Goal: Task Accomplishment & Management: Manage account settings

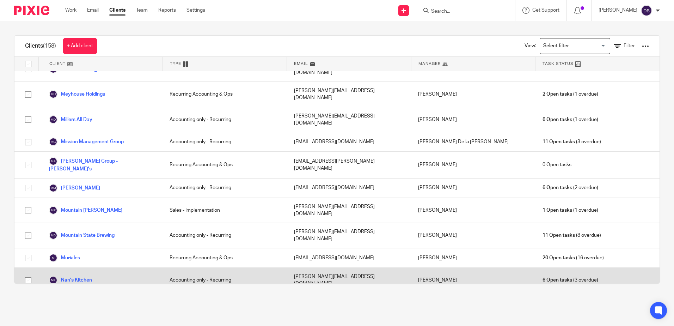
scroll to position [1304, 0]
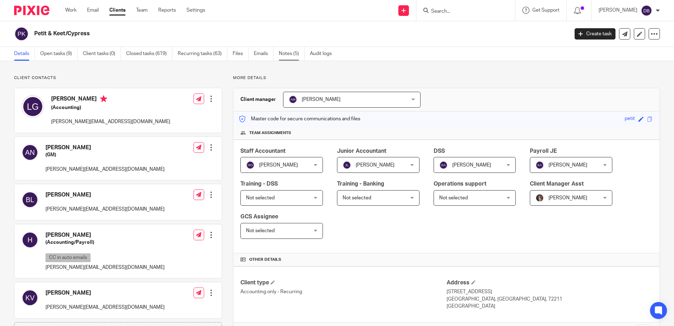
click at [288, 53] on link "Notes (5)" at bounding box center [292, 54] width 26 height 14
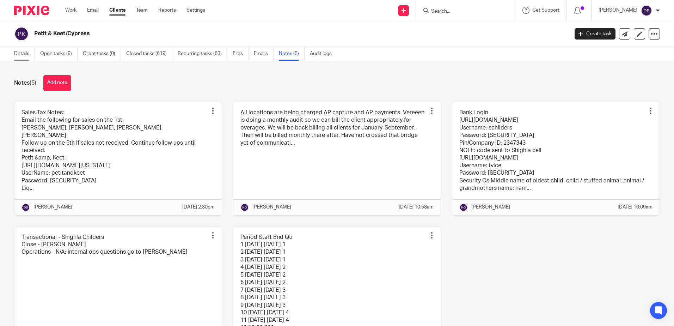
click at [15, 56] on link "Details" at bounding box center [24, 54] width 21 height 14
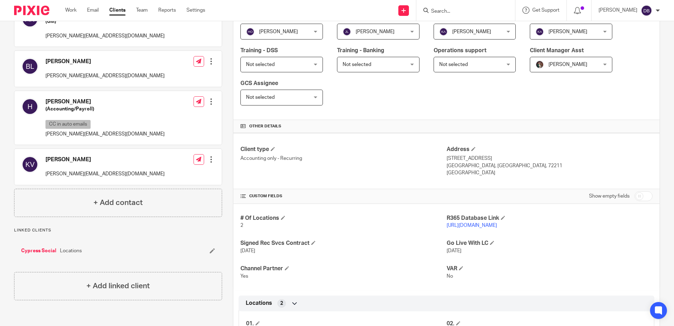
scroll to position [141, 0]
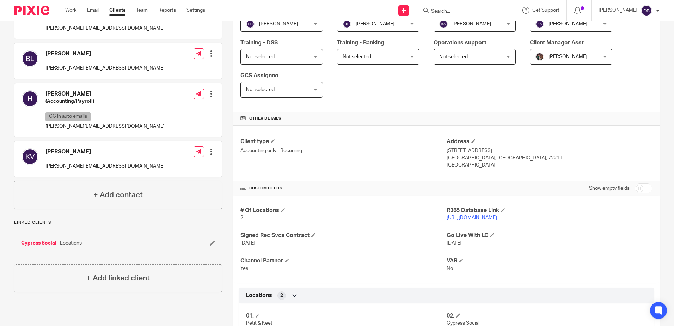
click at [489, 218] on link "https://petitkeet.restaurant365.com/#/user/login" at bounding box center [471, 217] width 50 height 5
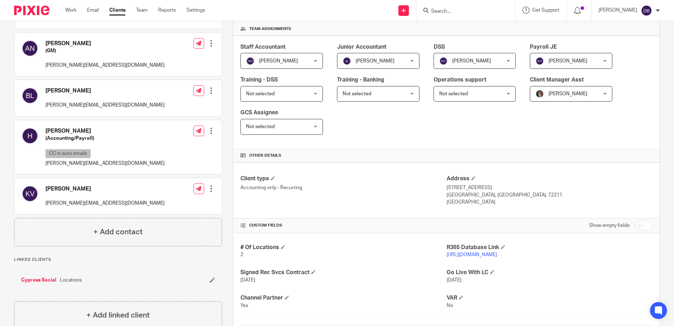
scroll to position [0, 0]
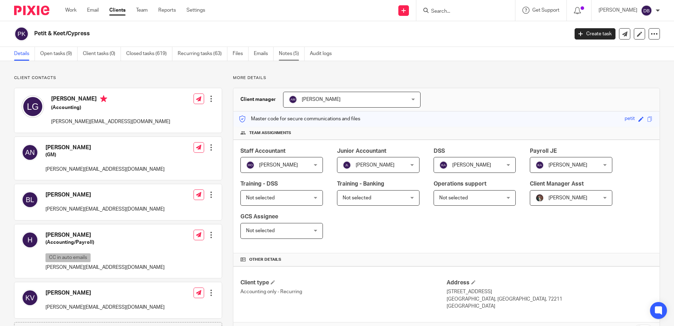
click at [287, 48] on link "Notes (5)" at bounding box center [292, 54] width 26 height 14
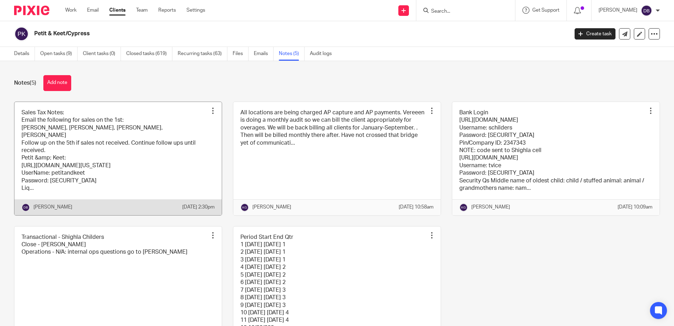
click at [80, 110] on link at bounding box center [117, 158] width 207 height 113
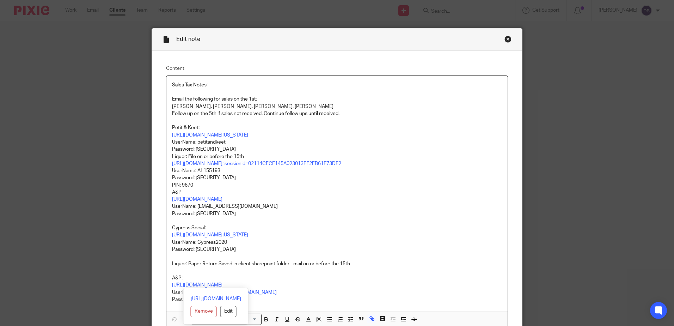
drag, startPoint x: 255, startPoint y: 284, endPoint x: 170, endPoint y: 282, distance: 85.0
click at [172, 282] on p "https://northlittlerockap.munirevs.com" at bounding box center [337, 284] width 330 height 7
copy link "https://northlittlerockap.munirevs.com"
click at [357, 184] on p "PIN: 9670" at bounding box center [337, 184] width 330 height 7
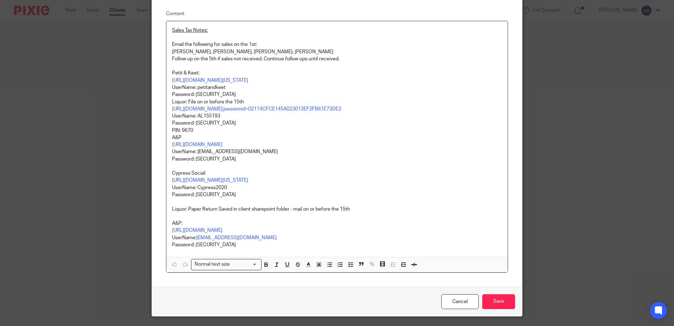
scroll to position [73, 0]
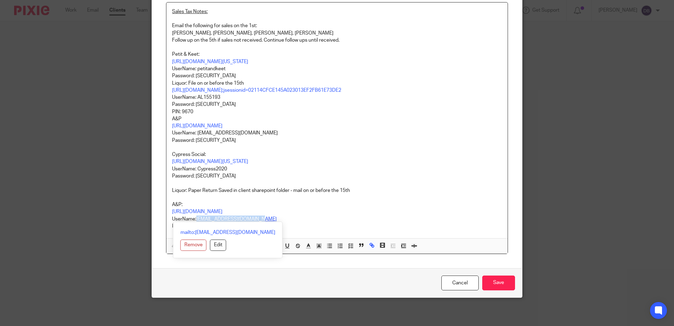
drag, startPoint x: 257, startPoint y: 218, endPoint x: 195, endPoint y: 217, distance: 61.7
click at [195, 217] on p "UserName: sales-tax@lcdevgroup.com" at bounding box center [337, 218] width 330 height 7
copy link "sales-tax@lcdevgroup.com"
drag, startPoint x: 329, startPoint y: 222, endPoint x: 312, endPoint y: 222, distance: 17.3
click at [329, 222] on p "UserName: sales-tax@lcdevgroup.com" at bounding box center [337, 218] width 330 height 7
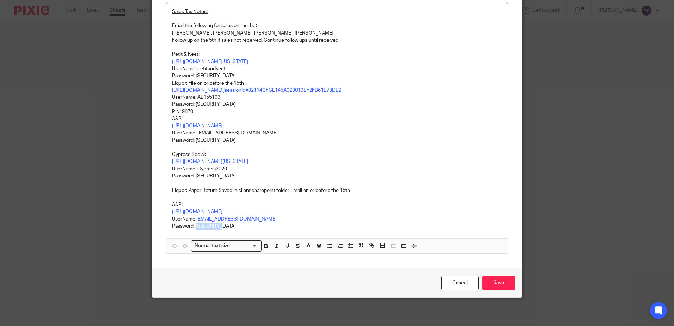
drag, startPoint x: 221, startPoint y: 226, endPoint x: 193, endPoint y: 227, distance: 27.5
click at [193, 227] on p "Password: Fresh3755!" at bounding box center [337, 225] width 330 height 7
copy p "Fresh3755!"
click at [187, 162] on link "https://atap.arkansas.gov/_/" at bounding box center [210, 161] width 76 height 5
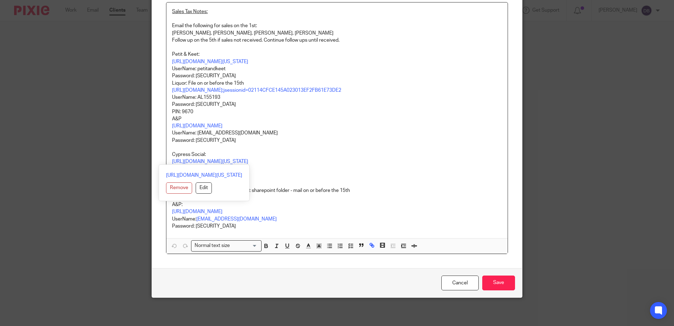
click at [236, 161] on p "https://atap.arkansas.gov/_/" at bounding box center [337, 161] width 330 height 7
drag, startPoint x: 239, startPoint y: 161, endPoint x: 165, endPoint y: 162, distance: 74.4
click at [166, 162] on div "Sales Tax Notes: Email the following for sales on the 1st: Aaron Gerbitz, Linde…" at bounding box center [336, 119] width 341 height 235
copy link "https://atap.arkansas.gov/_/"
click at [348, 168] on p "UserName: Cypress2020" at bounding box center [337, 168] width 330 height 7
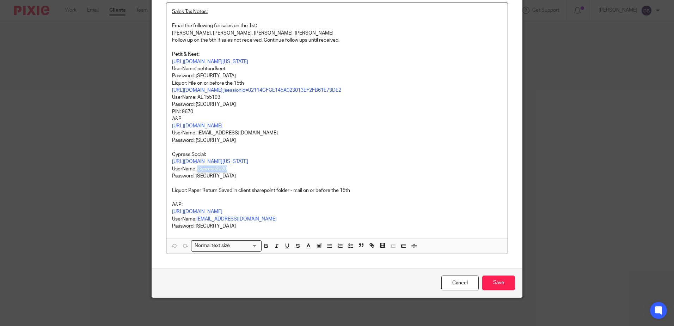
drag, startPoint x: 231, startPoint y: 168, endPoint x: 196, endPoint y: 168, distance: 34.9
click at [196, 168] on p "UserName: Cypress2020" at bounding box center [337, 168] width 330 height 7
click at [171, 243] on icon "button" at bounding box center [174, 245] width 6 height 6
drag, startPoint x: 222, startPoint y: 175, endPoint x: 194, endPoint y: 174, distance: 28.6
click at [194, 174] on p "Password: Fresh3755!" at bounding box center [337, 175] width 330 height 7
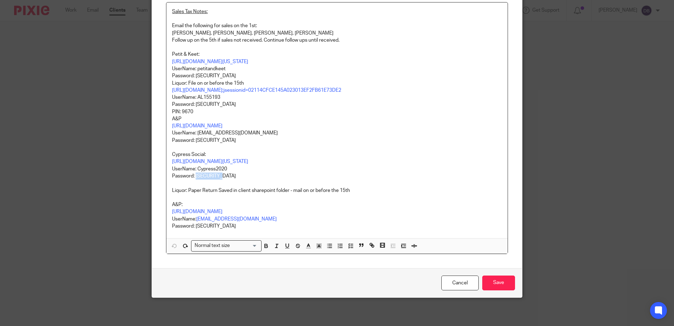
copy p "Fresh3755!"
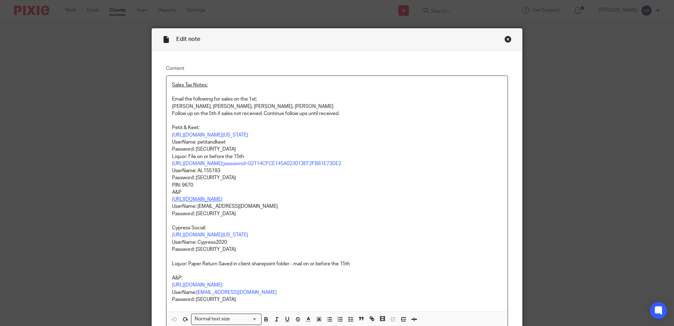
click at [211, 199] on link "https://littlerock.munirevs.com/" at bounding box center [197, 199] width 50 height 5
click at [204, 212] on link "https://littlerock.munirevs.com/" at bounding box center [218, 212] width 50 height 7
click at [294, 208] on p "UserName: agerbitz@tazikiscafe.com" at bounding box center [337, 206] width 330 height 7
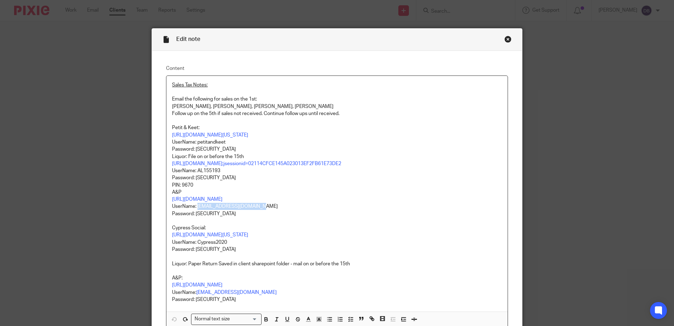
drag, startPoint x: 256, startPoint y: 206, endPoint x: 195, endPoint y: 205, distance: 61.3
click at [195, 205] on p "UserName: agerbitz@tazikiscafe.com" at bounding box center [337, 206] width 330 height 7
copy p "agerbitz@tazikiscafe.com"
drag, startPoint x: 229, startPoint y: 215, endPoint x: 194, endPoint y: 213, distance: 35.3
click at [194, 213] on p "Password: Busterman10!" at bounding box center [337, 213] width 330 height 7
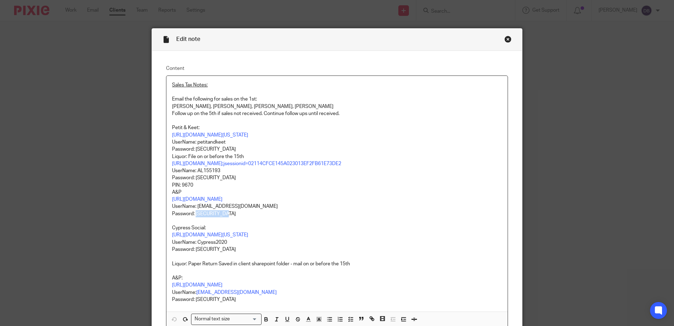
copy p "Busterman10!"
click at [204, 163] on link "https://www.ark.org/lrbuslic2/app/login.html" at bounding box center [197, 163] width 50 height 5
click at [208, 176] on link "https://www.ark.org/lrbuslic2/app/login.html" at bounding box center [222, 176] width 50 height 7
click at [368, 137] on p "https://atap.arkansas.gov/_/" at bounding box center [337, 134] width 330 height 7
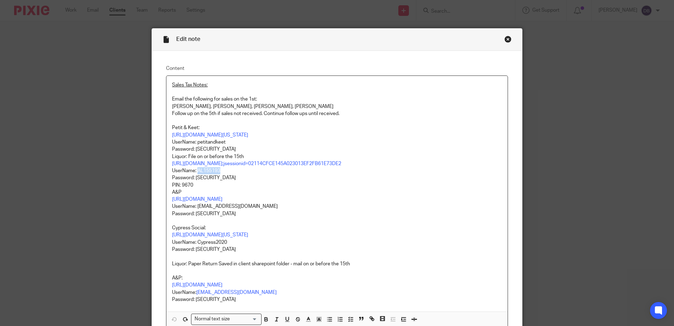
drag, startPoint x: 221, startPoint y: 169, endPoint x: 196, endPoint y: 170, distance: 24.4
click at [196, 170] on p "UserName: AL155193" at bounding box center [337, 170] width 330 height 7
copy p "AL155193"
drag, startPoint x: 223, startPoint y: 175, endPoint x: 194, endPoint y: 178, distance: 29.4
click at [194, 178] on p "Password: Casaletta78$" at bounding box center [337, 177] width 330 height 7
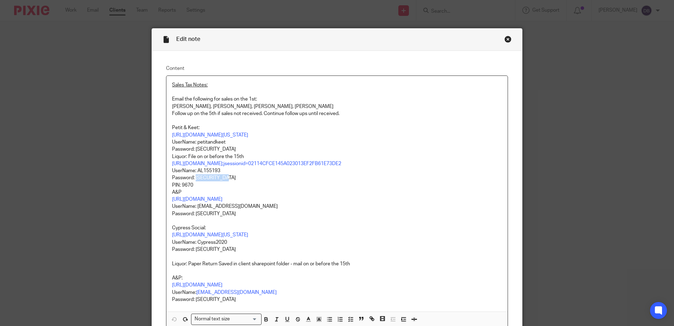
copy p "Casaletta78$"
drag, startPoint x: 223, startPoint y: 141, endPoint x: 195, endPoint y: 141, distance: 28.2
click at [195, 141] on p "UserName: petitandkeet" at bounding box center [337, 141] width 330 height 7
copy p "petitandkeet"
drag, startPoint x: 220, startPoint y: 150, endPoint x: 194, endPoint y: 151, distance: 25.4
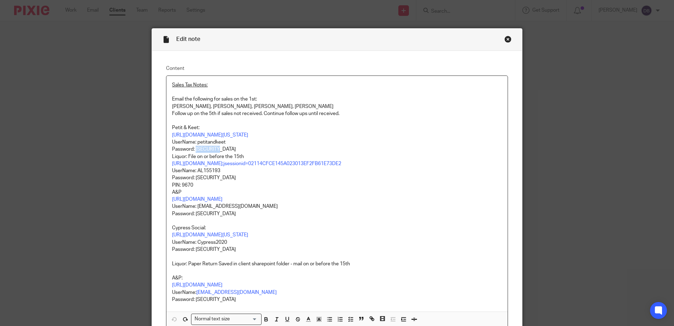
click at [194, 151] on p "Password: Wally4040" at bounding box center [337, 149] width 330 height 7
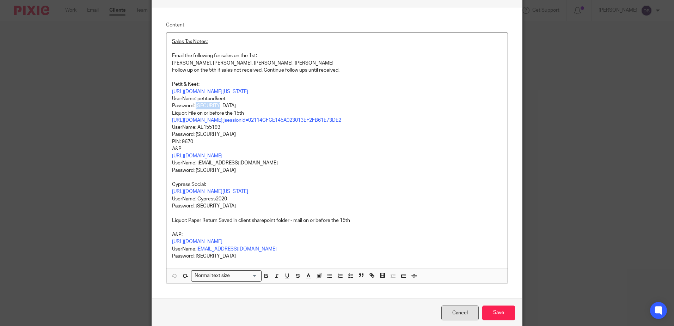
scroll to position [73, 0]
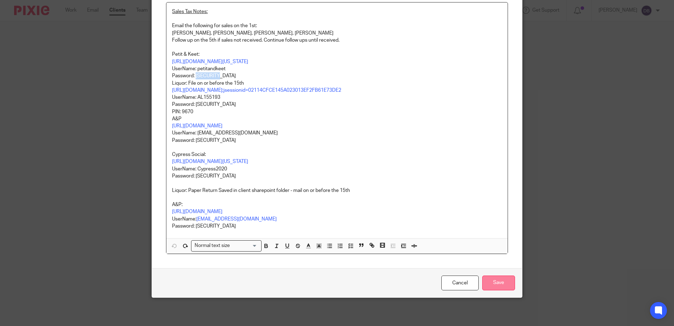
click at [500, 286] on input "Save" at bounding box center [498, 282] width 33 height 15
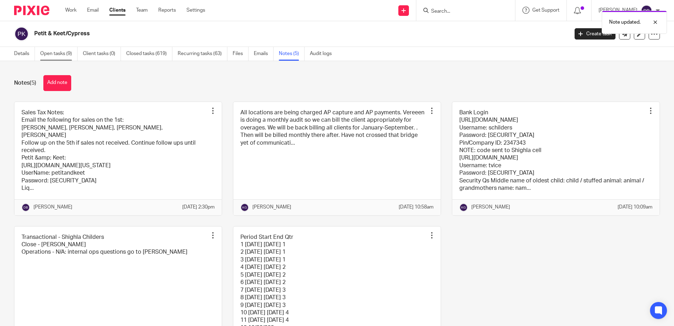
click at [61, 51] on link "Open tasks (9)" at bounding box center [58, 54] width 37 height 14
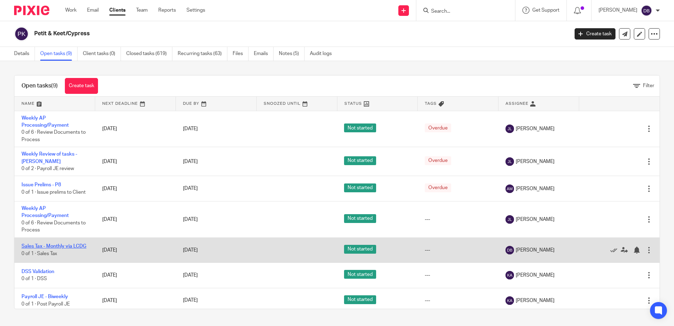
click at [34, 246] on link "Sales Tax - Monthly via LCDG" at bounding box center [53, 246] width 65 height 5
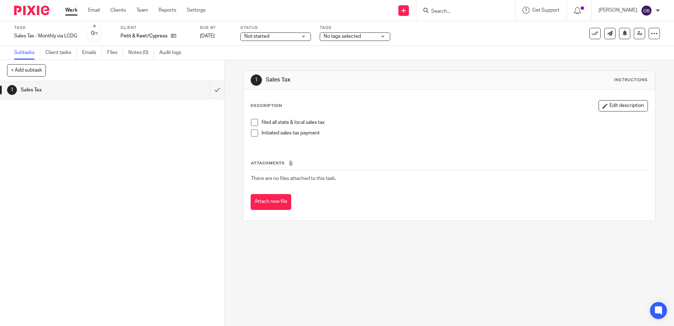
click at [251, 123] on span at bounding box center [254, 122] width 7 height 7
click at [251, 133] on span at bounding box center [254, 132] width 7 height 7
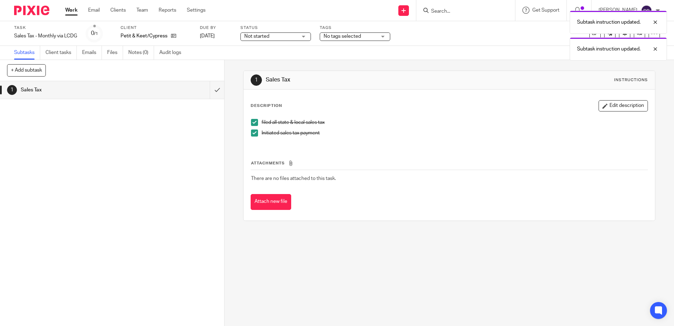
click at [338, 38] on div "Subtask instruction updated. Subtask instruction updated." at bounding box center [502, 34] width 330 height 54
click at [340, 37] on div "Subtask instruction updated. Subtask instruction updated." at bounding box center [502, 34] width 330 height 54
click at [384, 36] on div "Subtask instruction updated. Subtask instruction updated." at bounding box center [502, 34] width 330 height 54
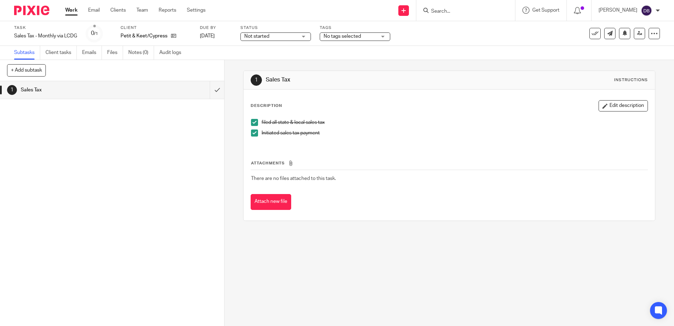
click at [385, 36] on div "No tags selected" at bounding box center [355, 36] width 70 height 8
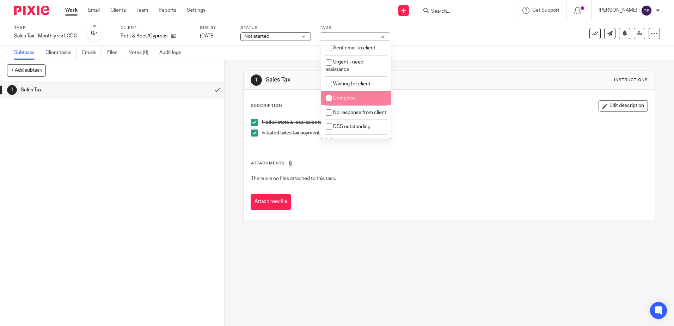
click at [358, 97] on li "Complete" at bounding box center [356, 98] width 70 height 14
checkbox input "true"
click at [214, 92] on input "submit" at bounding box center [112, 90] width 224 height 18
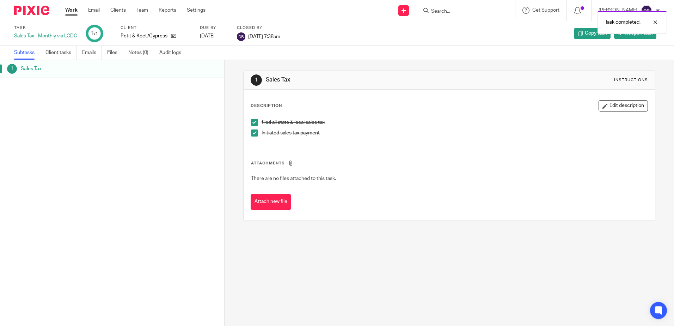
click at [72, 11] on link "Work" at bounding box center [71, 10] width 12 height 7
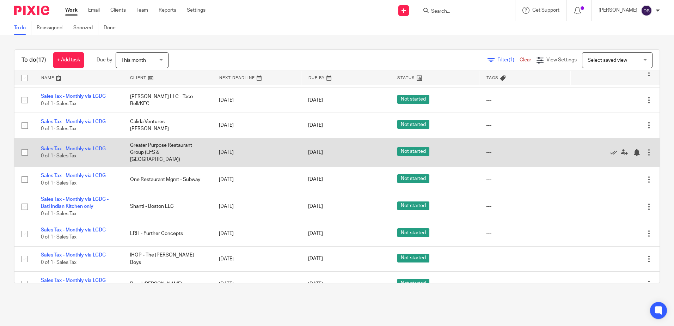
scroll to position [253, 0]
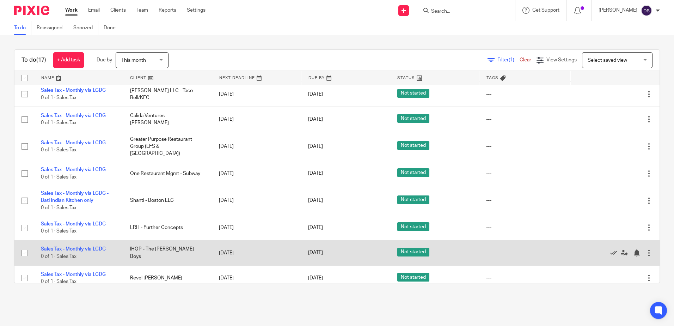
click at [645, 249] on div at bounding box center [648, 252] width 7 height 7
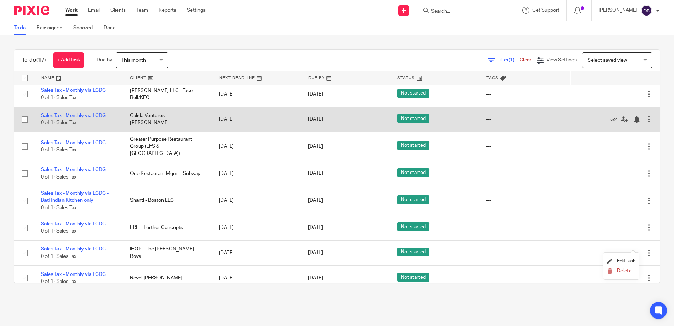
click at [20, 115] on input "checkbox" at bounding box center [24, 119] width 13 height 13
checkbox input "true"
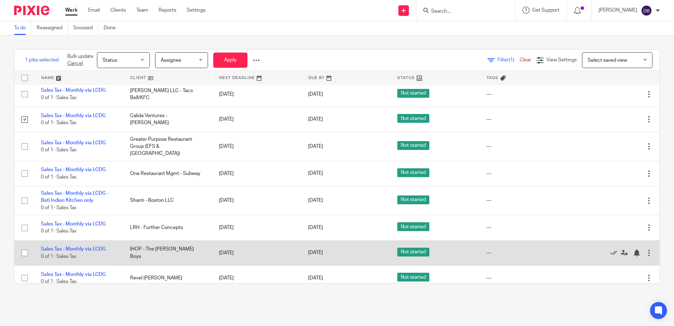
click at [25, 246] on input "checkbox" at bounding box center [24, 252] width 13 height 13
checkbox input "true"
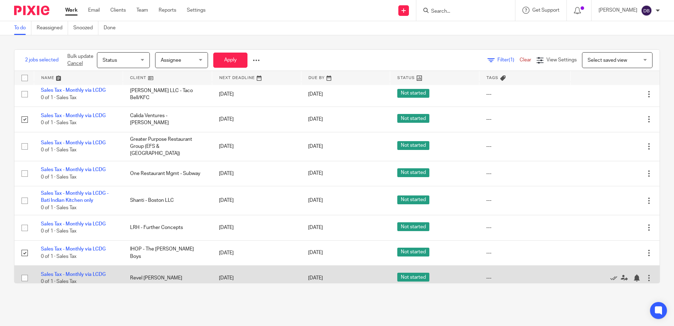
click at [23, 271] on input "checkbox" at bounding box center [24, 277] width 13 height 13
checkbox input "true"
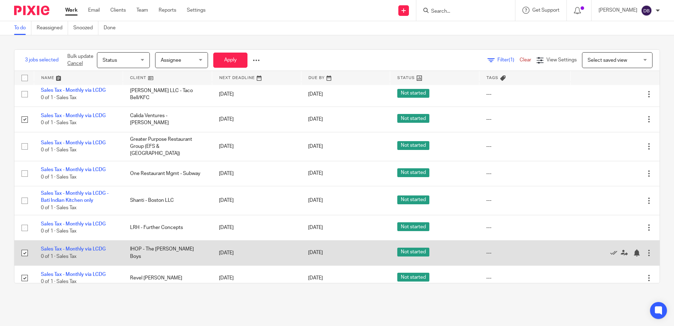
click at [636, 246] on td "Edit task Delete" at bounding box center [614, 252] width 89 height 25
click at [645, 249] on div at bounding box center [648, 252] width 7 height 7
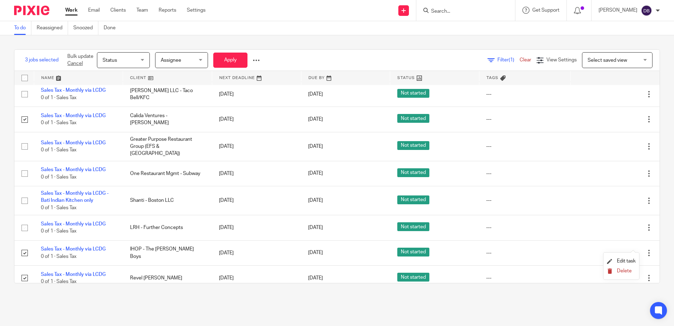
click at [628, 271] on span "Delete" at bounding box center [624, 270] width 15 height 5
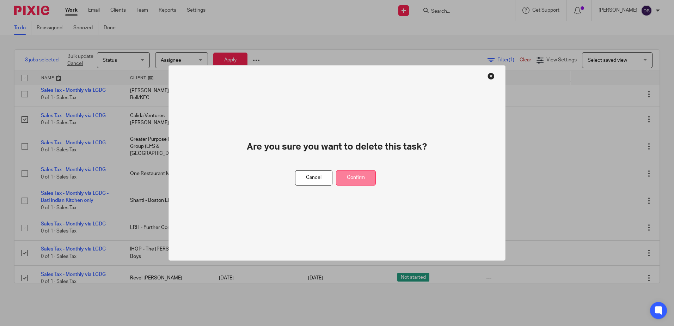
click at [350, 175] on button "Confirm" at bounding box center [356, 177] width 40 height 15
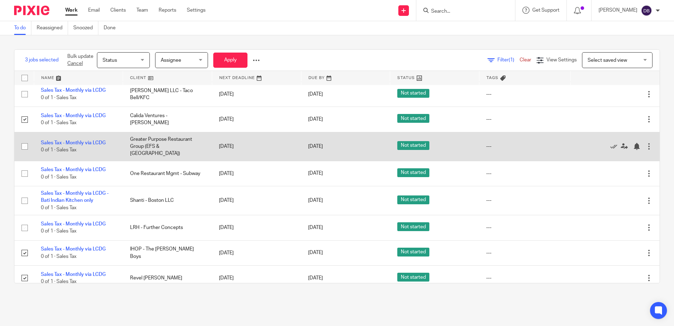
scroll to position [228, 0]
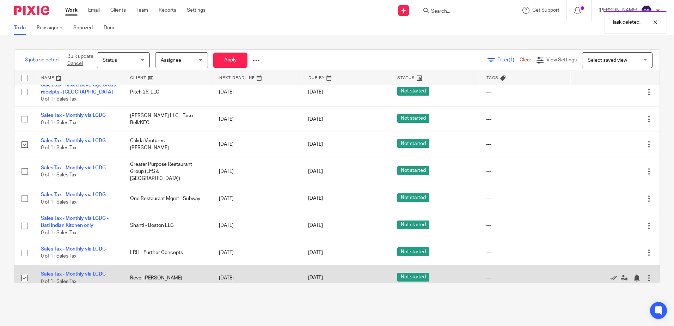
click at [645, 274] on div at bounding box center [648, 277] width 7 height 7
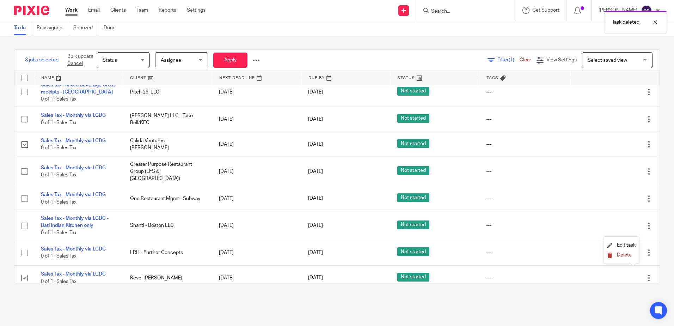
click at [612, 256] on icon "submit" at bounding box center [609, 254] width 5 height 5
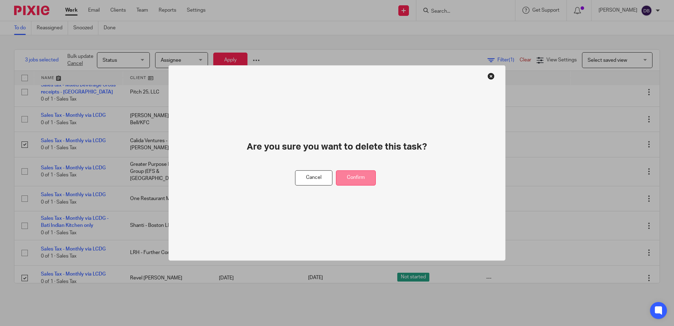
click at [344, 171] on button "Confirm" at bounding box center [356, 177] width 40 height 15
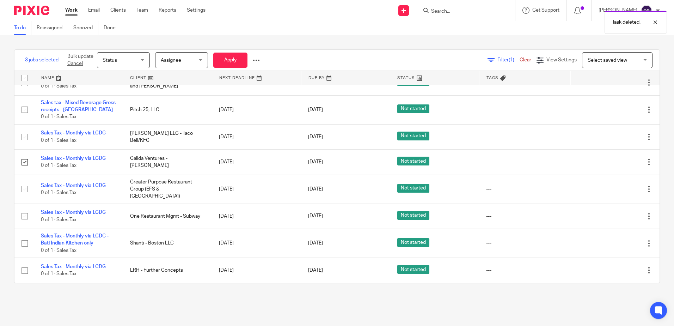
scroll to position [203, 0]
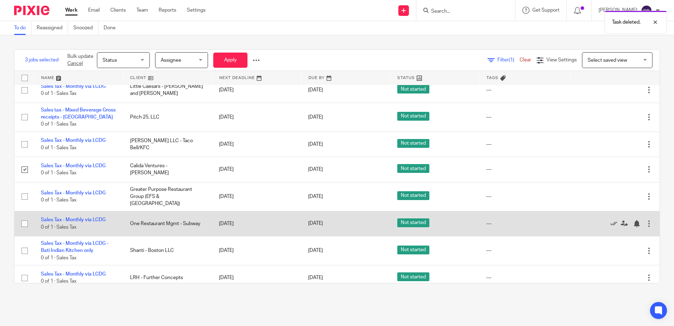
click at [22, 217] on input "checkbox" at bounding box center [24, 223] width 13 height 13
checkbox input "true"
click at [81, 217] on link "Sales Tax - Monthly via LCDG" at bounding box center [73, 219] width 65 height 5
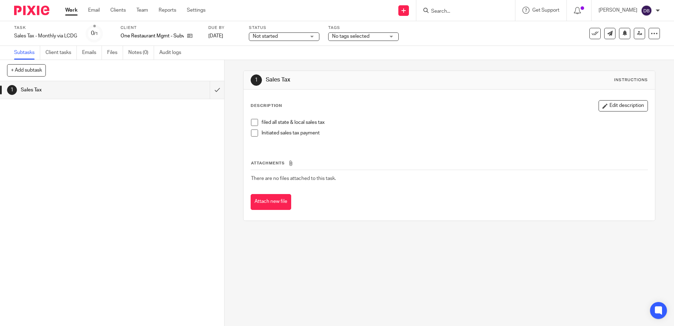
click at [367, 35] on span "No tags selected" at bounding box center [350, 36] width 37 height 5
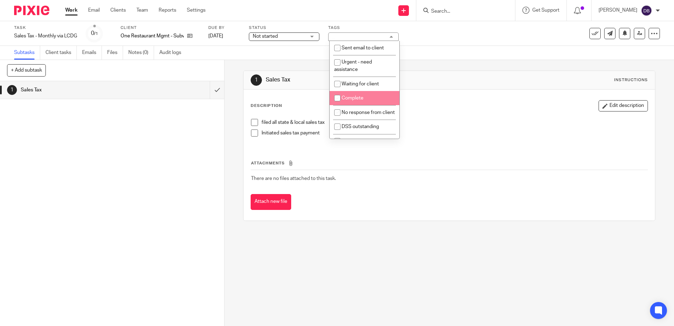
click at [359, 94] on li "Complete" at bounding box center [364, 98] width 70 height 14
checkbox input "true"
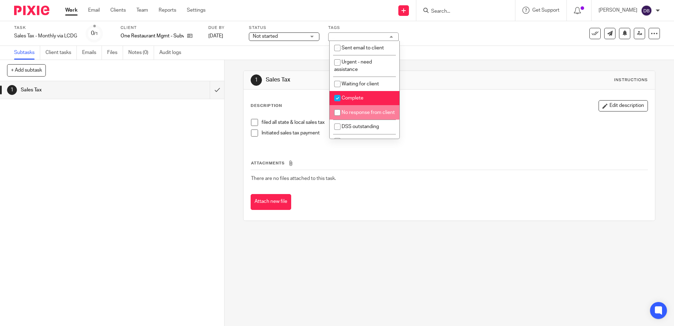
click at [251, 124] on span at bounding box center [254, 122] width 7 height 7
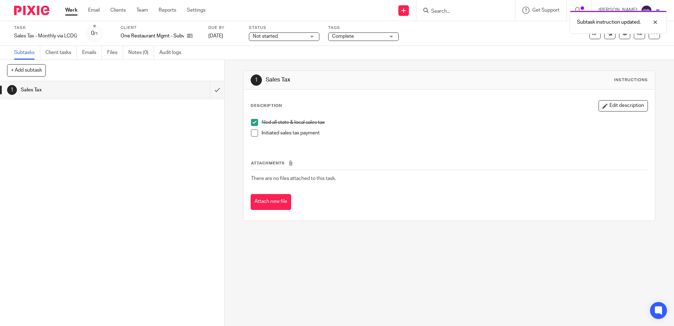
click at [254, 135] on span at bounding box center [254, 132] width 7 height 7
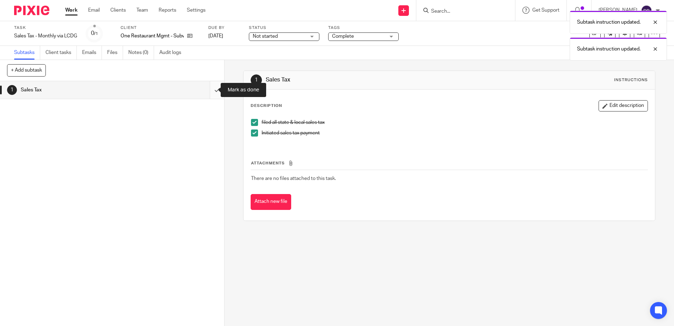
click at [210, 90] on input "submit" at bounding box center [112, 90] width 224 height 18
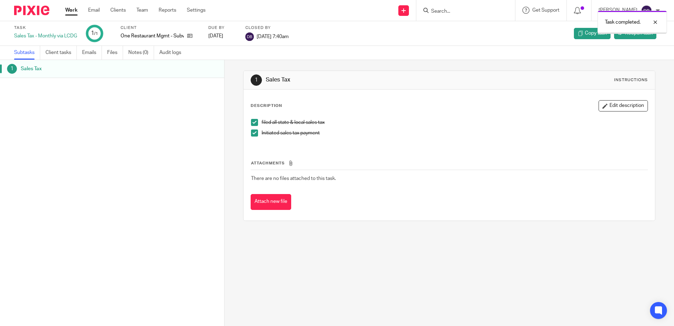
click at [74, 9] on link "Work" at bounding box center [71, 10] width 12 height 7
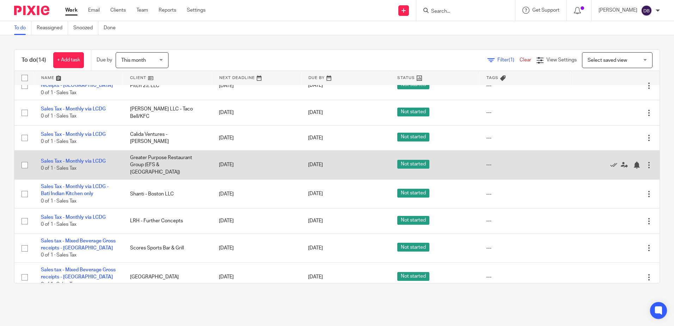
scroll to position [177, 0]
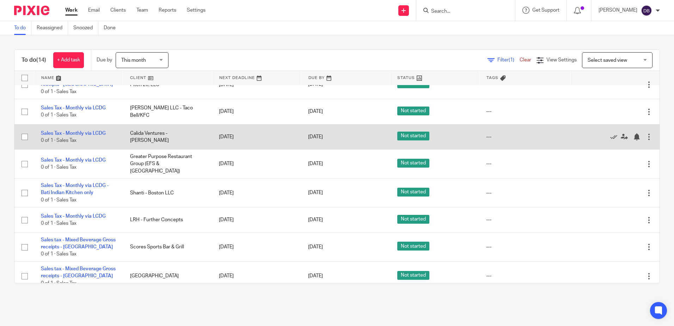
click at [29, 132] on input "checkbox" at bounding box center [24, 136] width 13 height 13
checkbox input "true"
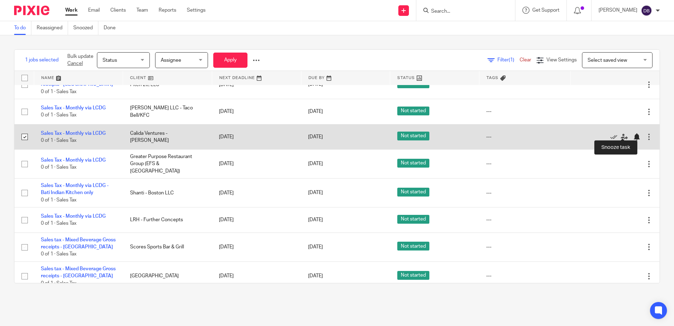
click at [633, 133] on div at bounding box center [638, 136] width 11 height 7
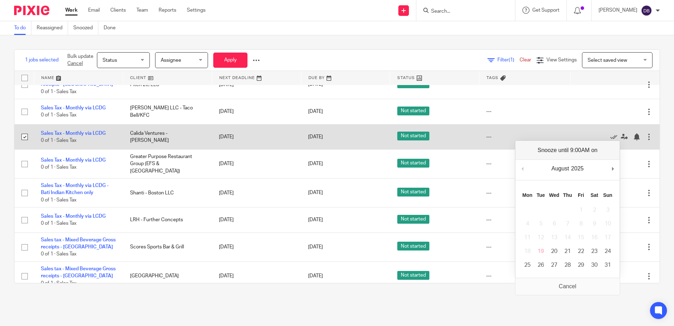
click at [645, 133] on div at bounding box center [648, 136] width 7 height 7
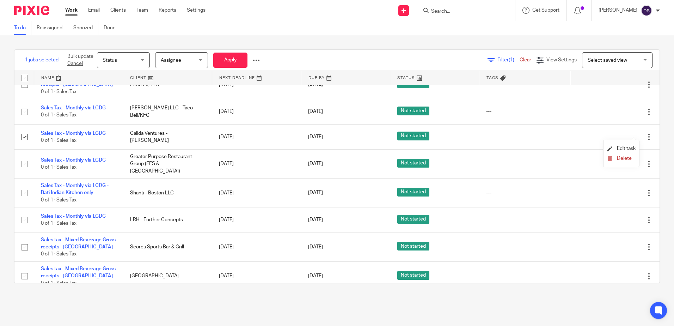
click at [621, 153] on li "Edit task" at bounding box center [621, 148] width 29 height 11
click at [621, 155] on li "Delete" at bounding box center [621, 158] width 29 height 9
click at [626, 156] on span "Delete" at bounding box center [624, 158] width 15 height 5
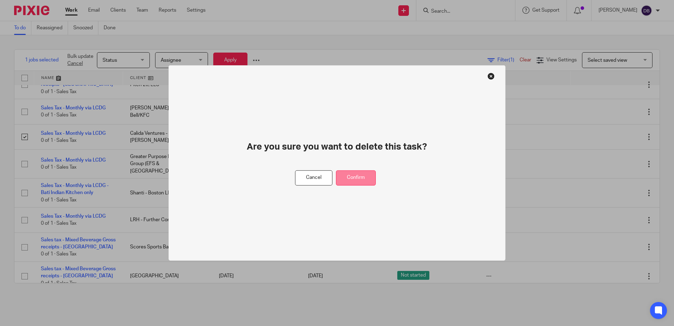
click at [351, 180] on button "Confirm" at bounding box center [356, 177] width 40 height 15
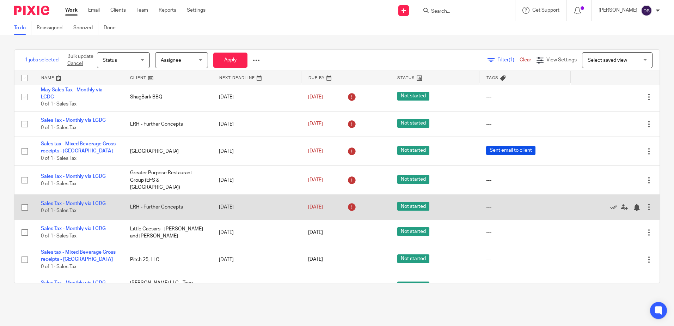
scroll to position [0, 0]
